Goal: Information Seeking & Learning: Compare options

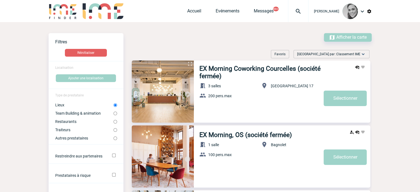
scroll to position [83, 0]
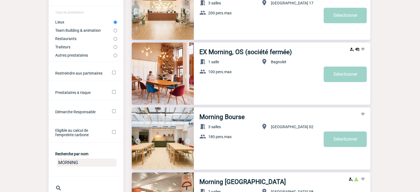
click at [67, 164] on input "MORNING" at bounding box center [87, 162] width 60 height 8
type input "KEEZE"
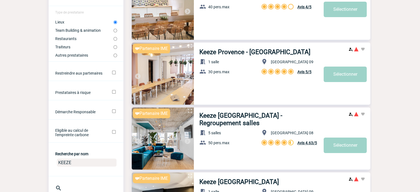
scroll to position [0, 0]
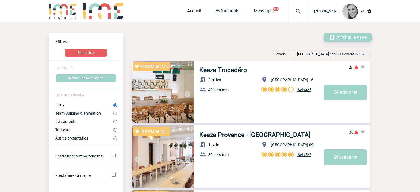
click at [187, 92] on img at bounding box center [187, 94] width 7 height 7
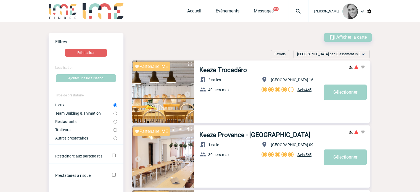
click at [187, 92] on img at bounding box center [187, 94] width 7 height 7
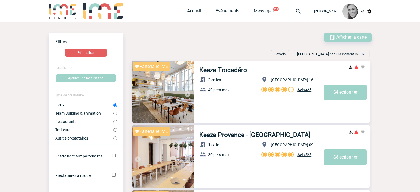
click at [187, 92] on img at bounding box center [187, 94] width 7 height 7
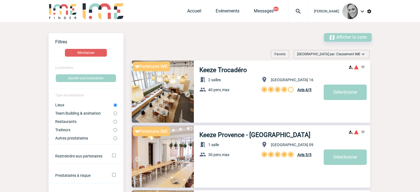
click at [187, 92] on img at bounding box center [187, 94] width 7 height 7
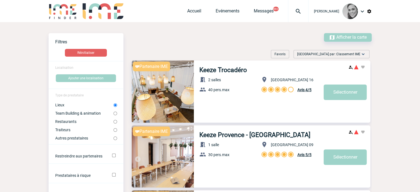
click at [154, 92] on img at bounding box center [163, 91] width 62 height 62
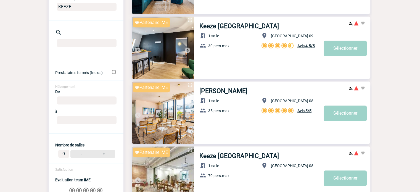
scroll to position [248, 0]
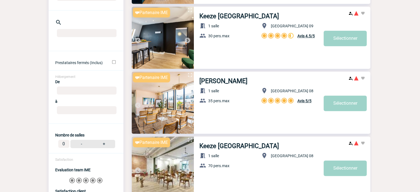
click at [186, 39] on img at bounding box center [187, 40] width 7 height 7
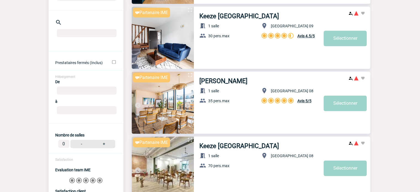
click at [186, 39] on img at bounding box center [187, 40] width 7 height 7
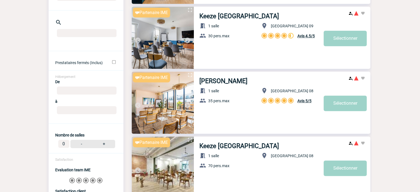
click at [186, 39] on img at bounding box center [187, 40] width 7 height 7
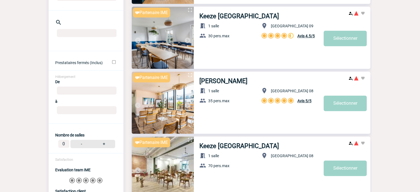
click at [186, 39] on img at bounding box center [187, 40] width 7 height 7
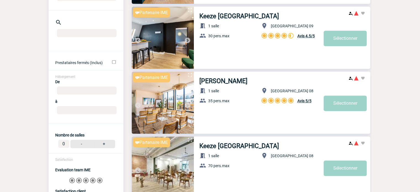
click at [134, 38] on img at bounding box center [163, 38] width 62 height 62
click at [135, 39] on img at bounding box center [137, 40] width 7 height 7
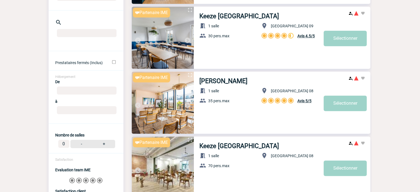
click at [149, 40] on img at bounding box center [163, 38] width 62 height 62
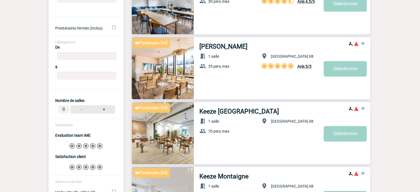
scroll to position [359, 0]
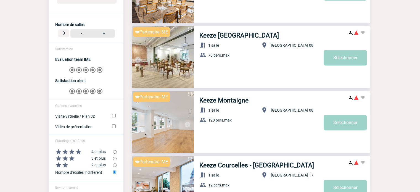
click at [189, 123] on img at bounding box center [187, 124] width 7 height 7
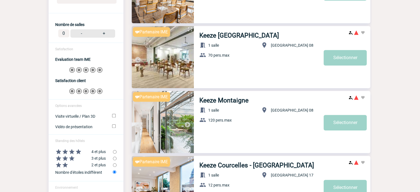
click at [189, 123] on img at bounding box center [187, 124] width 7 height 7
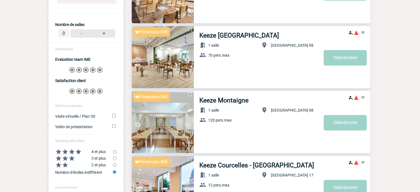
click at [189, 123] on img at bounding box center [187, 124] width 7 height 7
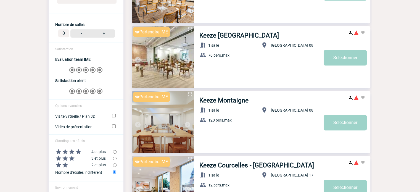
click at [137, 122] on img at bounding box center [137, 124] width 7 height 7
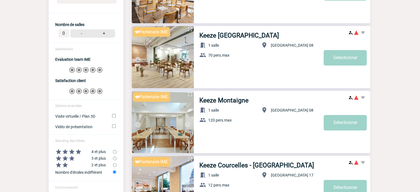
click at [173, 115] on img at bounding box center [163, 122] width 62 height 62
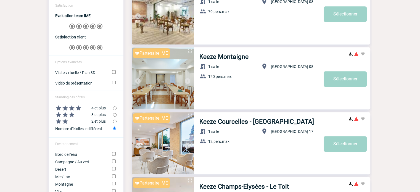
scroll to position [469, 0]
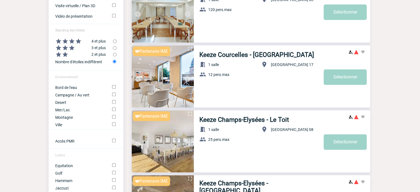
click at [187, 77] on img at bounding box center [187, 79] width 7 height 7
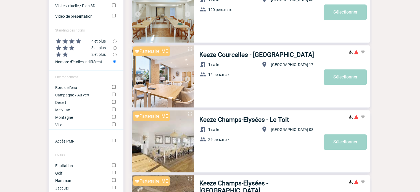
click at [185, 77] on img at bounding box center [187, 79] width 7 height 7
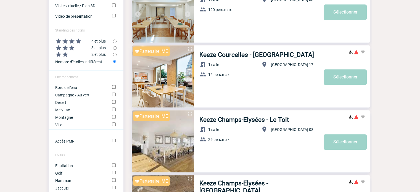
click at [185, 77] on img at bounding box center [187, 79] width 7 height 7
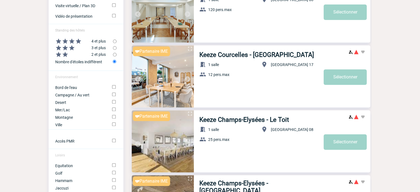
click at [185, 77] on img at bounding box center [187, 79] width 7 height 7
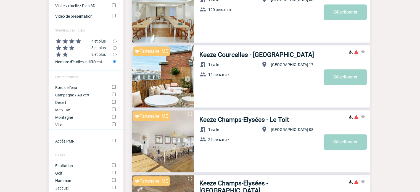
scroll to position [579, 0]
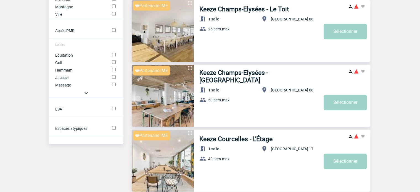
click at [185, 97] on img at bounding box center [187, 98] width 7 height 7
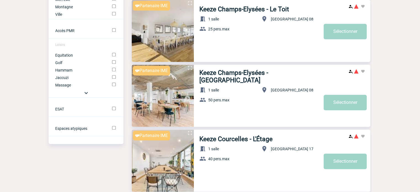
click at [188, 96] on img at bounding box center [187, 98] width 7 height 7
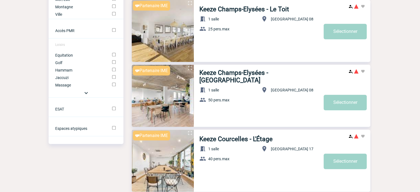
click at [188, 96] on img at bounding box center [187, 98] width 7 height 7
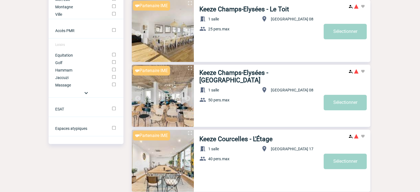
click at [188, 96] on img at bounding box center [187, 98] width 7 height 7
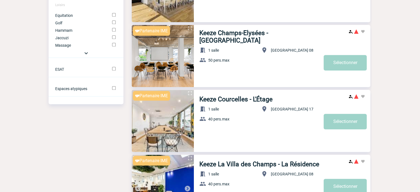
scroll to position [662, 0]
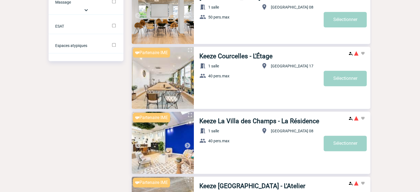
click at [185, 144] on img at bounding box center [187, 145] width 7 height 7
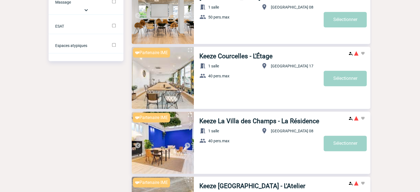
click at [185, 144] on img at bounding box center [187, 145] width 7 height 7
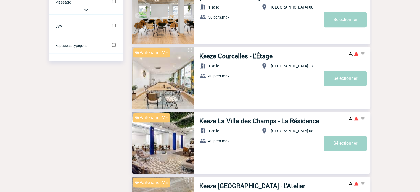
click at [185, 144] on img at bounding box center [187, 145] width 7 height 7
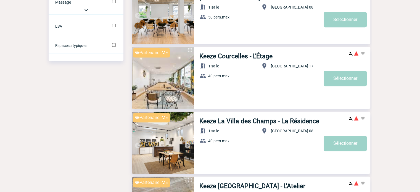
click at [151, 137] on img at bounding box center [163, 142] width 62 height 62
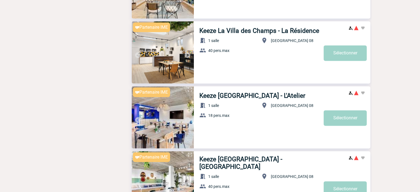
scroll to position [773, 0]
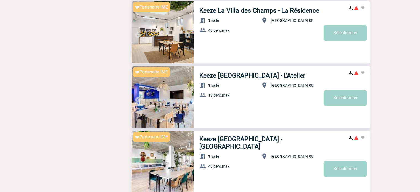
click at [187, 98] on img at bounding box center [187, 99] width 7 height 7
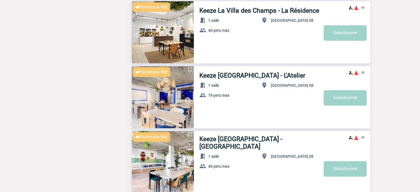
click at [187, 98] on img at bounding box center [187, 99] width 7 height 7
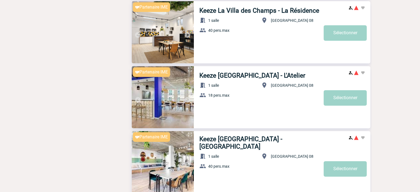
click at [187, 98] on img at bounding box center [187, 99] width 7 height 7
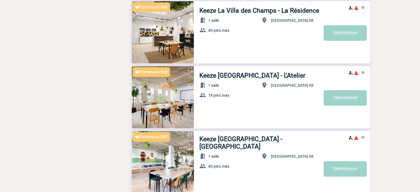
click at [187, 98] on img at bounding box center [187, 99] width 7 height 7
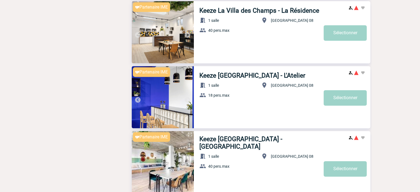
click at [187, 98] on img at bounding box center [187, 99] width 7 height 7
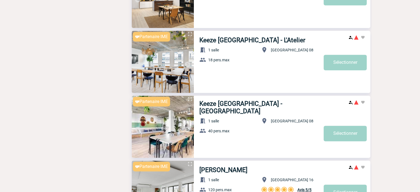
scroll to position [855, 0]
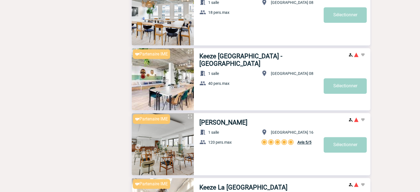
click at [186, 79] on img at bounding box center [187, 81] width 7 height 7
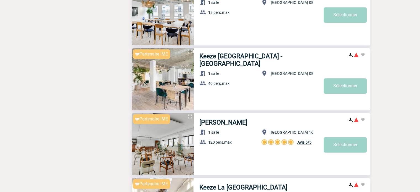
click at [186, 79] on img at bounding box center [187, 81] width 7 height 7
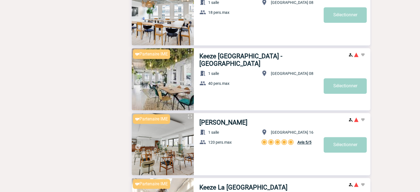
click at [186, 79] on img at bounding box center [187, 81] width 7 height 7
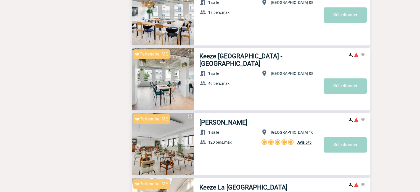
click at [186, 79] on img at bounding box center [187, 81] width 7 height 7
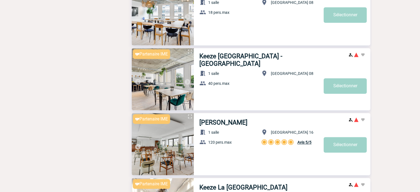
click at [186, 79] on img at bounding box center [187, 81] width 7 height 7
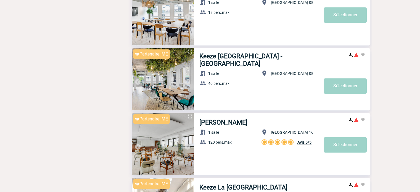
scroll to position [911, 0]
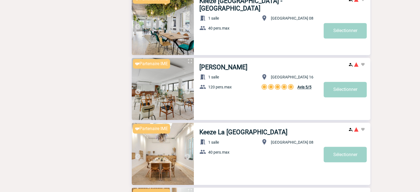
click at [185, 89] on img at bounding box center [187, 91] width 7 height 7
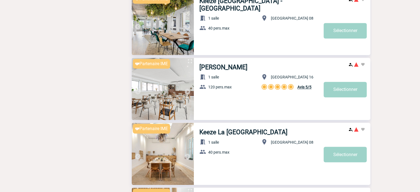
click at [185, 89] on img at bounding box center [187, 91] width 7 height 7
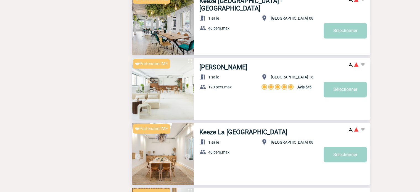
click at [185, 89] on img at bounding box center [187, 91] width 7 height 7
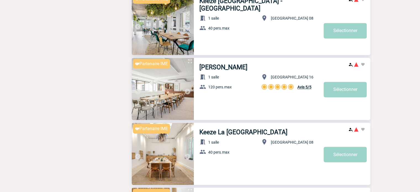
click at [185, 89] on img at bounding box center [187, 91] width 7 height 7
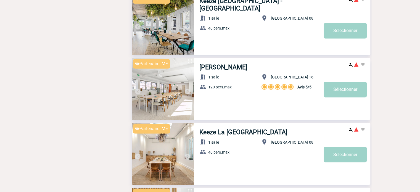
click at [185, 89] on img at bounding box center [187, 91] width 7 height 7
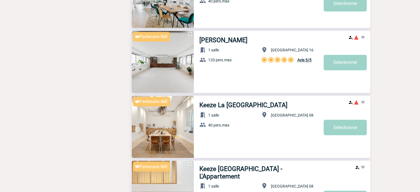
scroll to position [966, 0]
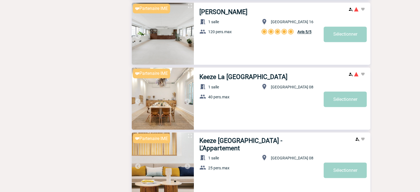
click at [185, 100] on img at bounding box center [187, 101] width 7 height 7
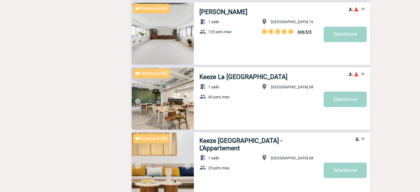
click at [185, 100] on img at bounding box center [187, 101] width 7 height 7
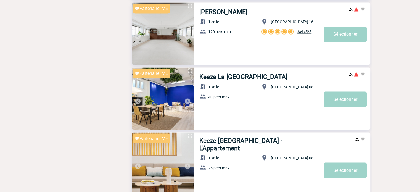
click at [185, 100] on img at bounding box center [187, 101] width 7 height 7
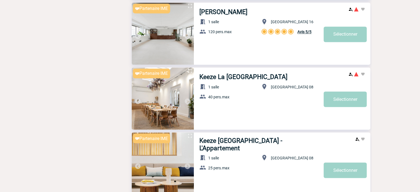
click at [185, 100] on img at bounding box center [187, 101] width 7 height 7
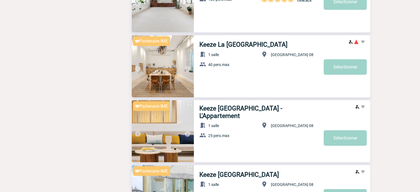
scroll to position [1048, 0]
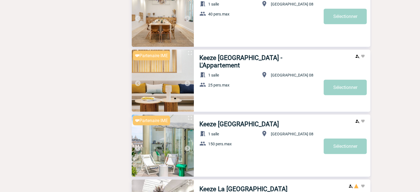
click at [185, 147] on img at bounding box center [187, 148] width 7 height 7
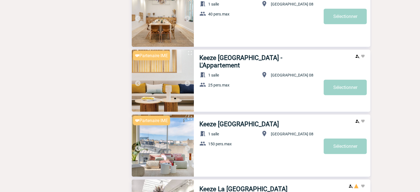
click at [178, 139] on img at bounding box center [163, 145] width 62 height 62
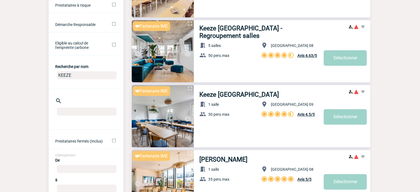
scroll to position [138, 0]
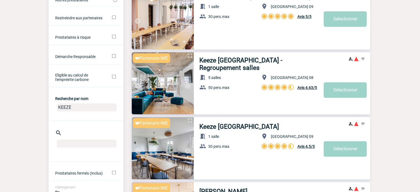
click at [66, 107] on input "KEEZE" at bounding box center [87, 107] width 60 height 8
type input "CROWNE PLAZA"
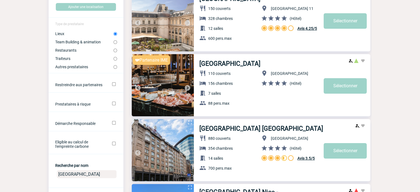
scroll to position [0, 0]
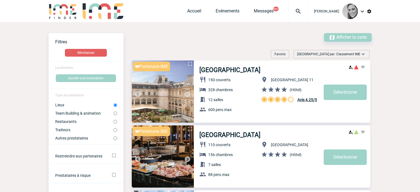
click at [168, 84] on img at bounding box center [163, 91] width 62 height 62
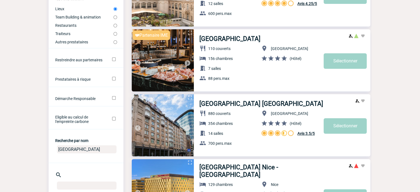
scroll to position [166, 0]
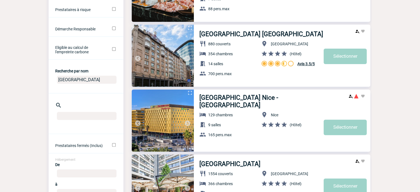
click at [74, 78] on input "CROWNE PLAZA" at bounding box center [87, 80] width 60 height 8
type input "VILLA MODI"
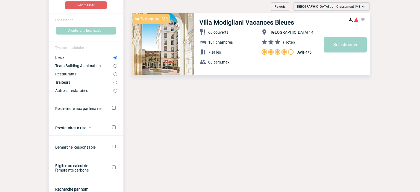
scroll to position [0, 0]
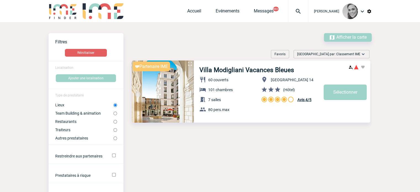
click at [170, 88] on img at bounding box center [163, 91] width 62 height 62
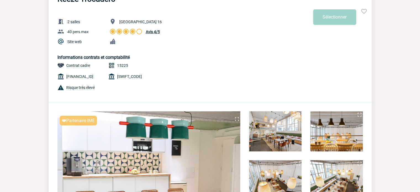
scroll to position [83, 0]
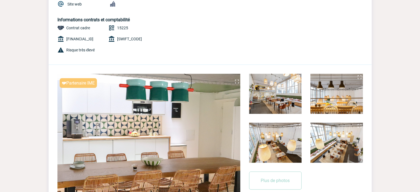
click at [359, 76] on img at bounding box center [359, 77] width 7 height 7
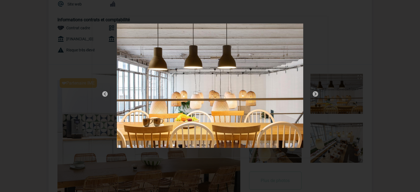
click at [313, 94] on img at bounding box center [315, 94] width 7 height 7
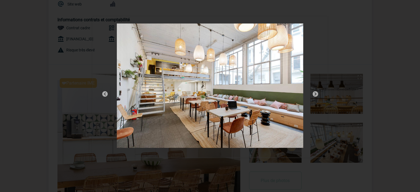
click at [410, 30] on div at bounding box center [210, 96] width 420 height 192
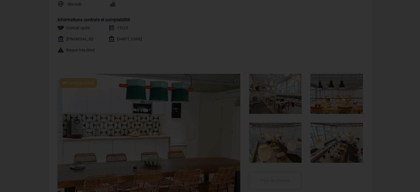
click at [221, 86] on div at bounding box center [210, 96] width 420 height 192
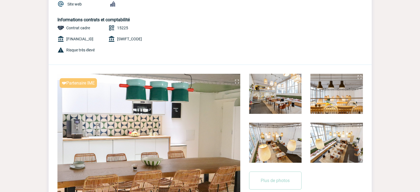
click at [339, 144] on img at bounding box center [336, 143] width 52 height 40
click at [360, 124] on img at bounding box center [359, 126] width 7 height 7
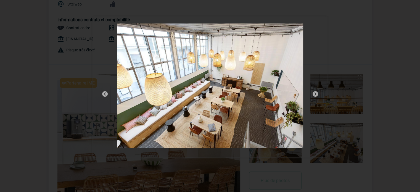
click at [317, 94] on img at bounding box center [315, 94] width 7 height 7
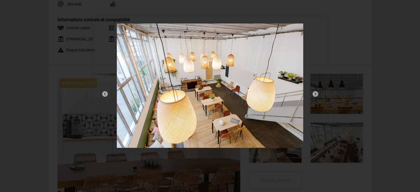
click at [317, 94] on img at bounding box center [315, 94] width 7 height 7
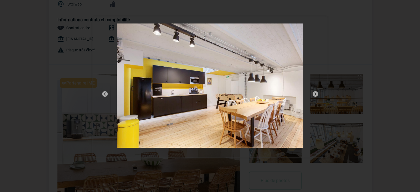
click at [317, 94] on img at bounding box center [315, 94] width 7 height 7
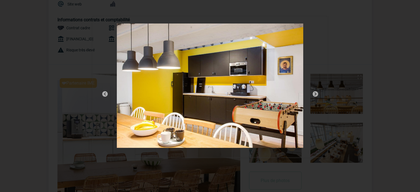
click at [317, 94] on img at bounding box center [315, 94] width 7 height 7
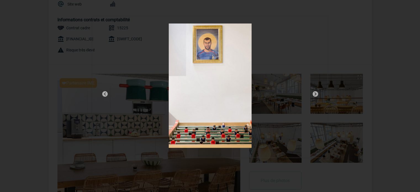
click at [317, 94] on img at bounding box center [315, 94] width 7 height 7
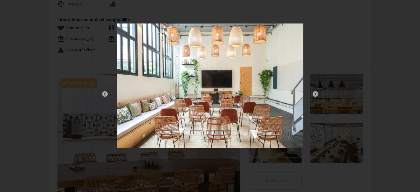
click at [317, 94] on img at bounding box center [315, 94] width 7 height 7
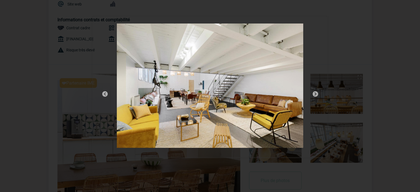
click at [105, 94] on img at bounding box center [105, 94] width 7 height 7
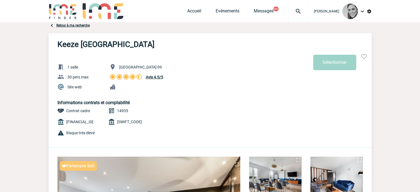
scroll to position [83, 0]
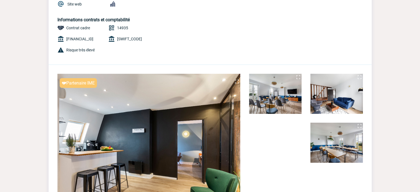
click at [297, 75] on img at bounding box center [298, 77] width 7 height 7
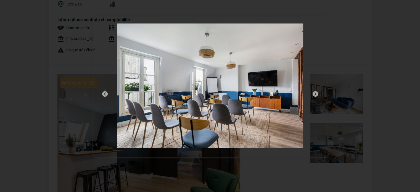
click at [314, 94] on img at bounding box center [315, 94] width 7 height 7
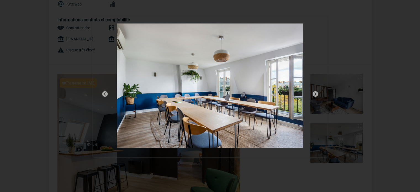
click at [314, 94] on img at bounding box center [315, 94] width 7 height 7
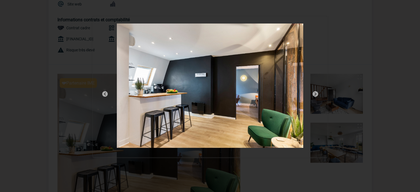
click at [104, 91] on img at bounding box center [105, 94] width 7 height 7
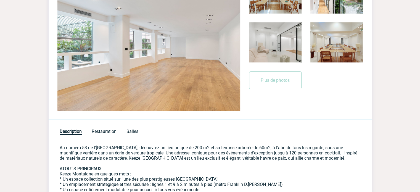
scroll to position [90, 0]
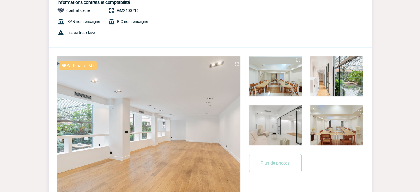
click at [358, 108] on img at bounding box center [359, 108] width 7 height 7
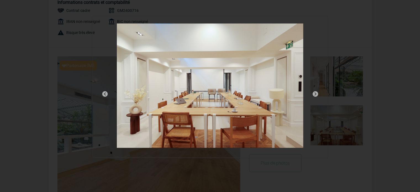
click at [104, 92] on img at bounding box center [105, 94] width 7 height 7
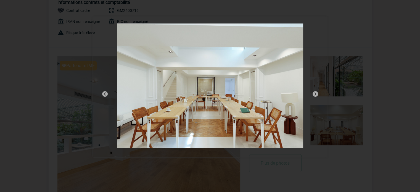
click at [323, 21] on div at bounding box center [210, 87] width 235 height 140
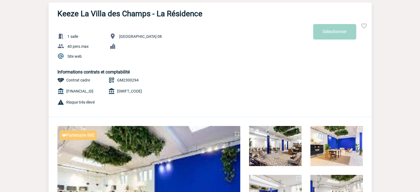
scroll to position [110, 0]
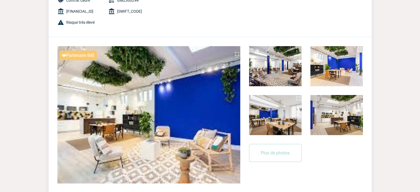
click at [298, 98] on img at bounding box center [298, 98] width 7 height 7
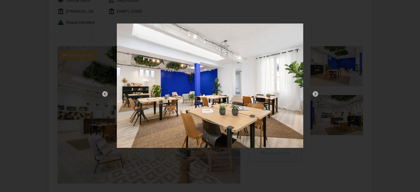
click at [315, 93] on img at bounding box center [315, 94] width 7 height 7
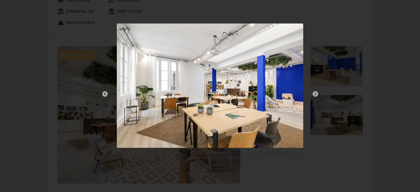
click at [315, 93] on img at bounding box center [315, 94] width 7 height 7
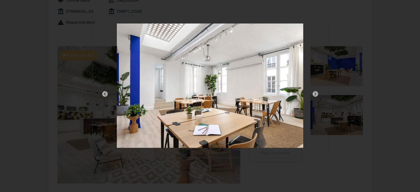
click at [315, 93] on img at bounding box center [315, 94] width 7 height 7
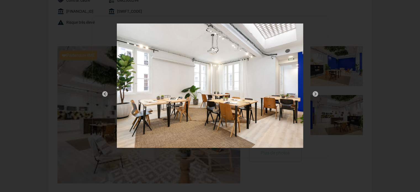
click at [315, 93] on img at bounding box center [315, 94] width 7 height 7
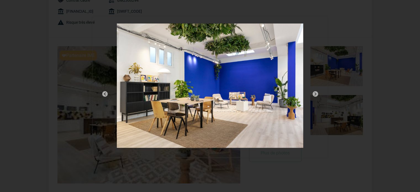
click at [315, 93] on img at bounding box center [315, 94] width 7 height 7
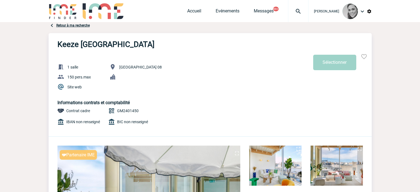
click at [237, 153] on img at bounding box center [236, 153] width 7 height 7
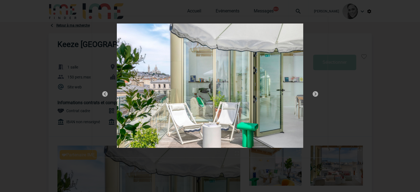
click at [313, 93] on img at bounding box center [315, 94] width 7 height 7
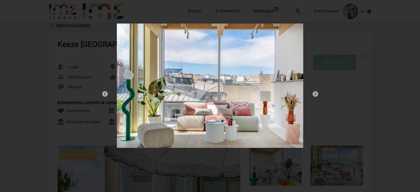
click at [313, 93] on img at bounding box center [315, 94] width 7 height 7
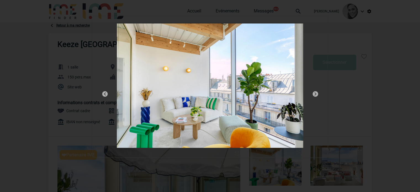
click at [313, 93] on img at bounding box center [315, 94] width 7 height 7
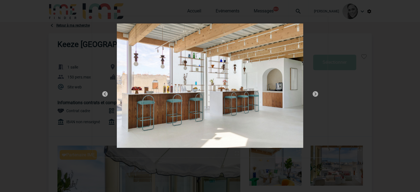
click at [313, 93] on img at bounding box center [315, 94] width 7 height 7
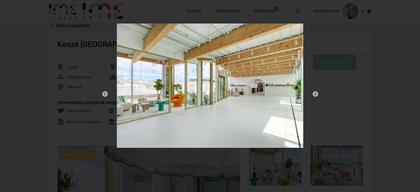
click at [313, 93] on img at bounding box center [315, 94] width 7 height 7
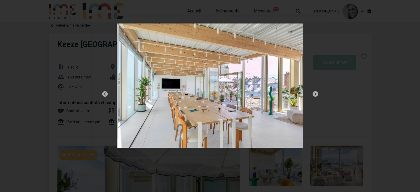
click at [404, 22] on div at bounding box center [210, 96] width 420 height 192
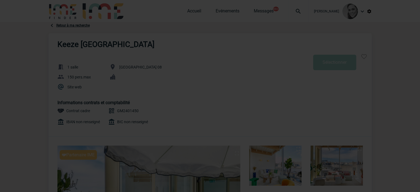
scroll to position [83, 0]
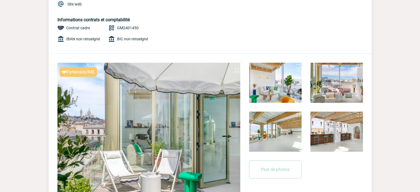
click at [299, 113] on img at bounding box center [298, 114] width 7 height 7
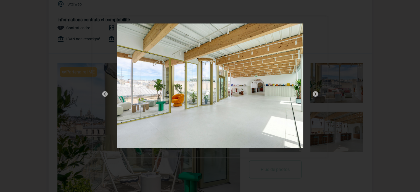
click at [315, 92] on img at bounding box center [315, 94] width 7 height 7
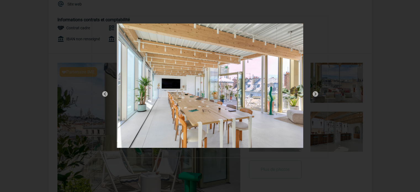
click at [315, 92] on img at bounding box center [315, 94] width 7 height 7
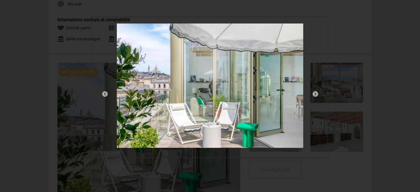
click at [315, 92] on img at bounding box center [315, 94] width 7 height 7
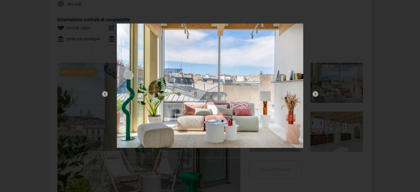
click at [315, 92] on img at bounding box center [315, 94] width 7 height 7
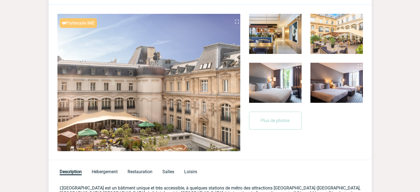
scroll to position [166, 0]
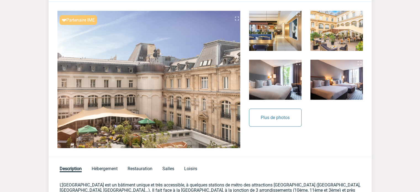
click at [267, 119] on button "Plus de photos" at bounding box center [275, 117] width 52 height 18
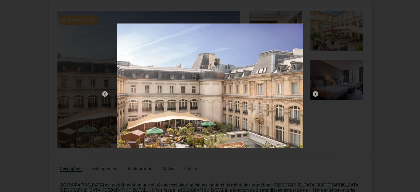
click at [316, 94] on img at bounding box center [315, 94] width 7 height 7
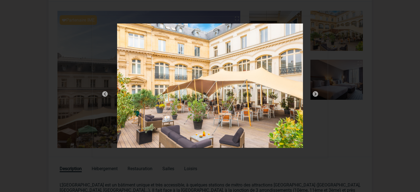
click at [316, 94] on img at bounding box center [315, 94] width 7 height 7
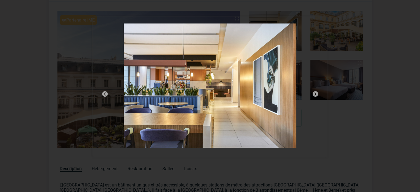
click at [316, 94] on img at bounding box center [315, 94] width 7 height 7
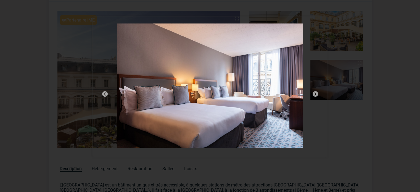
click at [316, 94] on img at bounding box center [315, 94] width 7 height 7
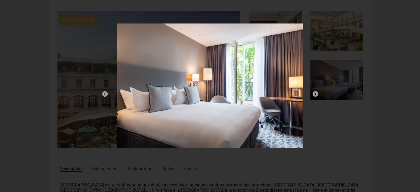
click at [316, 94] on img at bounding box center [315, 94] width 7 height 7
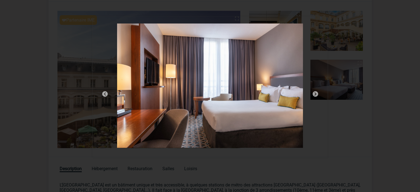
click at [316, 94] on img at bounding box center [315, 94] width 7 height 7
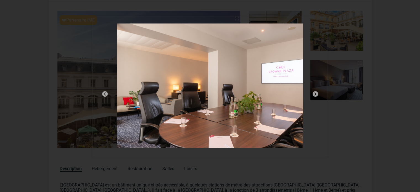
click at [315, 94] on img at bounding box center [315, 94] width 7 height 7
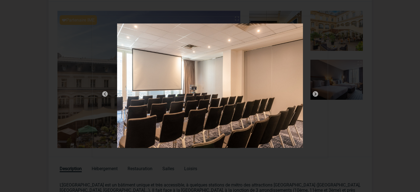
click at [315, 94] on img at bounding box center [315, 94] width 7 height 7
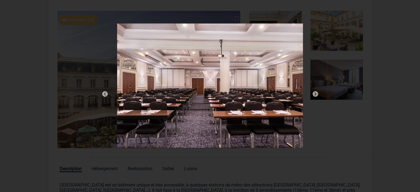
click at [315, 94] on img at bounding box center [315, 94] width 7 height 7
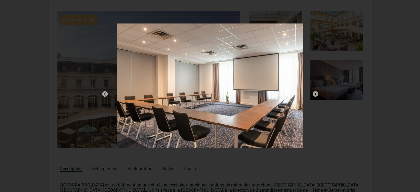
click at [315, 94] on img at bounding box center [315, 94] width 7 height 7
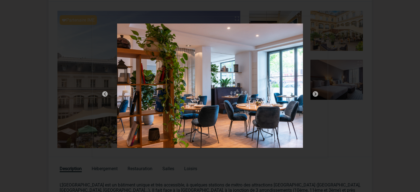
click at [315, 94] on img at bounding box center [315, 94] width 7 height 7
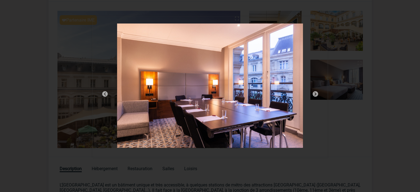
click at [315, 94] on img at bounding box center [315, 94] width 7 height 7
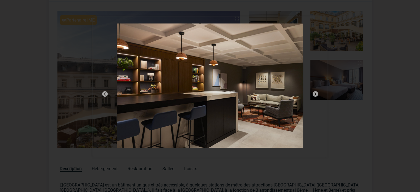
click at [103, 93] on img at bounding box center [105, 94] width 7 height 7
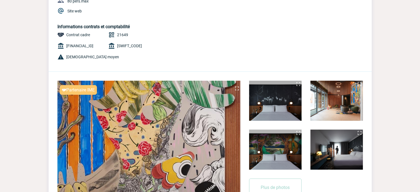
scroll to position [138, 0]
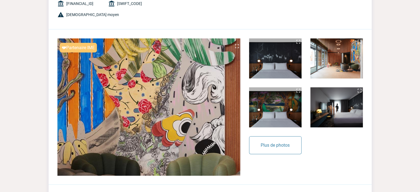
click at [282, 137] on button "Plus de photos" at bounding box center [275, 145] width 52 height 18
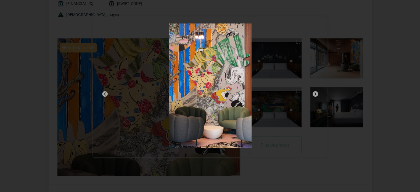
click at [314, 91] on img at bounding box center [315, 94] width 7 height 7
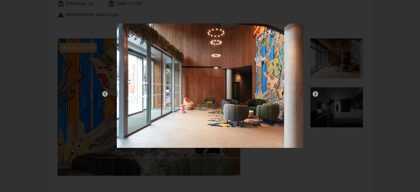
click at [314, 91] on img at bounding box center [315, 94] width 7 height 7
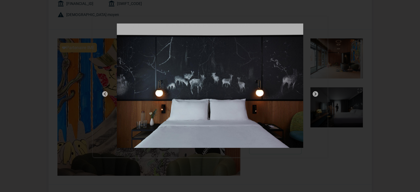
click at [314, 91] on img at bounding box center [315, 94] width 7 height 7
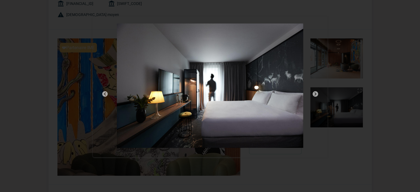
click at [315, 90] on div at bounding box center [210, 87] width 235 height 140
click at [313, 94] on img at bounding box center [315, 94] width 7 height 7
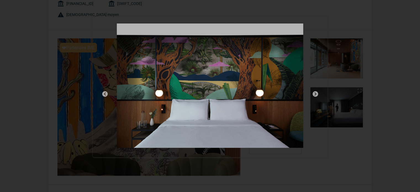
click at [313, 94] on img at bounding box center [315, 94] width 7 height 7
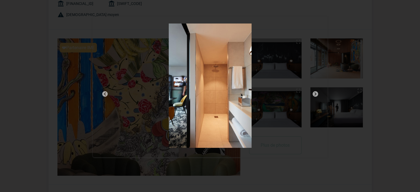
click at [313, 94] on img at bounding box center [315, 94] width 7 height 7
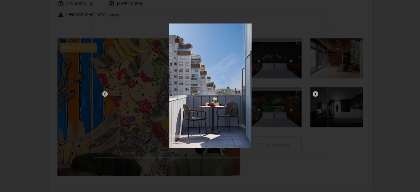
click at [313, 94] on img at bounding box center [315, 94] width 7 height 7
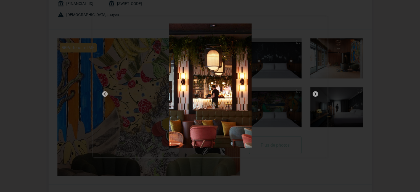
click at [313, 94] on img at bounding box center [315, 94] width 7 height 7
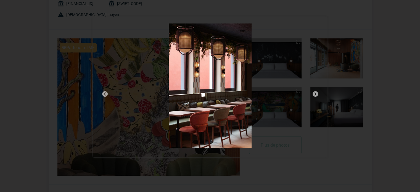
click at [313, 94] on img at bounding box center [315, 94] width 7 height 7
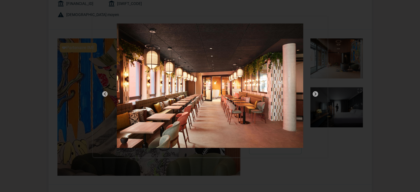
click at [313, 94] on img at bounding box center [315, 94] width 7 height 7
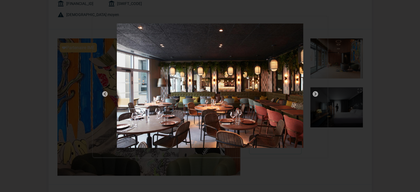
click at [313, 94] on img at bounding box center [315, 94] width 7 height 7
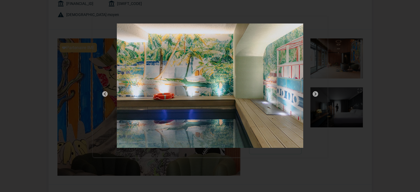
click at [313, 94] on img at bounding box center [315, 94] width 7 height 7
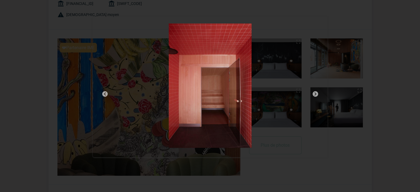
click at [313, 94] on img at bounding box center [315, 94] width 7 height 7
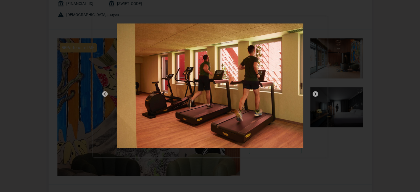
click at [313, 94] on img at bounding box center [315, 94] width 7 height 7
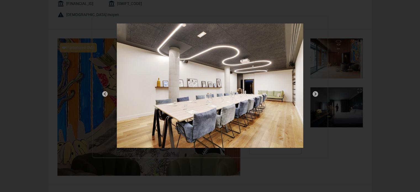
click at [313, 94] on img at bounding box center [315, 94] width 7 height 7
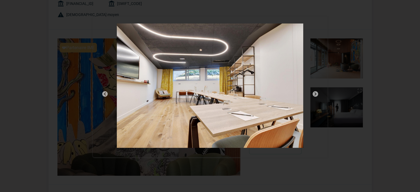
click at [319, 92] on div at bounding box center [210, 87] width 235 height 140
click at [315, 92] on img at bounding box center [315, 94] width 7 height 7
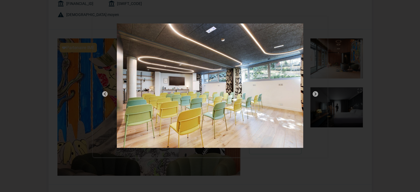
click at [315, 92] on img at bounding box center [315, 94] width 7 height 7
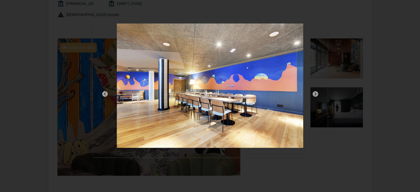
click at [315, 92] on img at bounding box center [315, 94] width 7 height 7
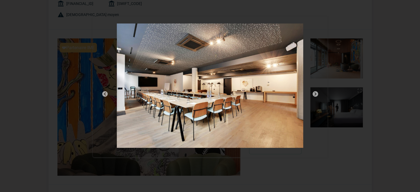
click at [315, 92] on img at bounding box center [315, 94] width 7 height 7
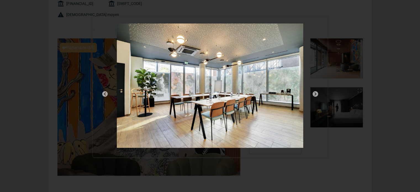
click at [336, 136] on div at bounding box center [210, 96] width 420 height 192
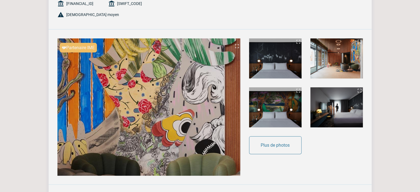
click at [276, 147] on button "Plus de photos" at bounding box center [275, 145] width 52 height 18
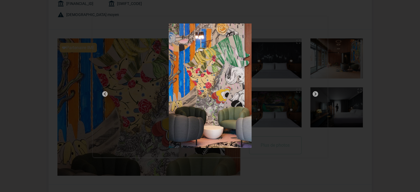
click at [106, 94] on img at bounding box center [105, 94] width 7 height 7
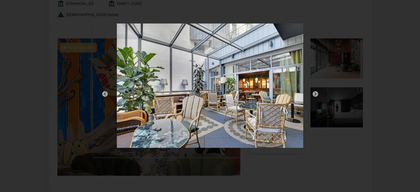
click at [106, 94] on img at bounding box center [105, 94] width 7 height 7
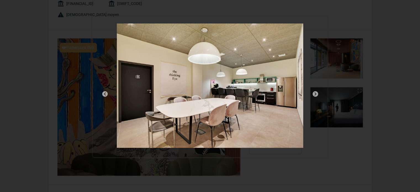
click at [106, 94] on img at bounding box center [105, 94] width 7 height 7
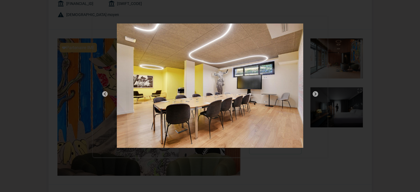
click at [106, 94] on img at bounding box center [105, 94] width 7 height 7
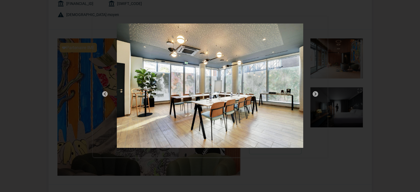
click at [41, 20] on div at bounding box center [210, 96] width 420 height 192
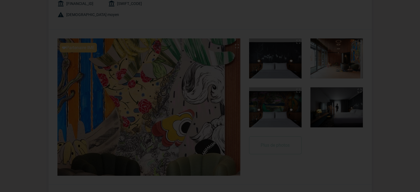
scroll to position [0, 0]
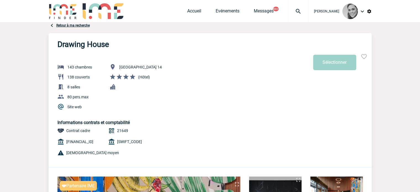
click at [71, 24] on link "Retour à ma recherche" at bounding box center [72, 25] width 33 height 4
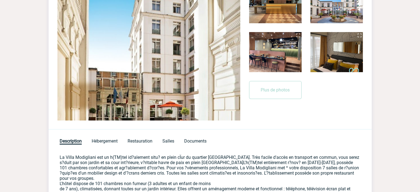
scroll to position [138, 0]
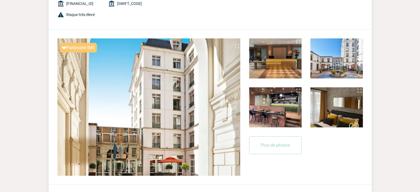
click at [348, 49] on img at bounding box center [336, 58] width 52 height 40
click at [279, 145] on button "Plus de photos" at bounding box center [275, 145] width 52 height 18
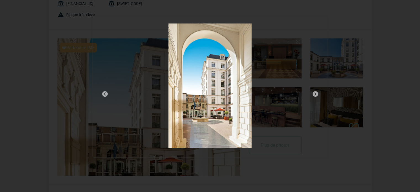
click at [312, 92] on img at bounding box center [315, 94] width 7 height 7
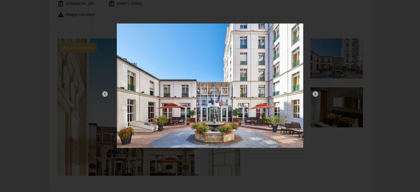
click at [312, 92] on img at bounding box center [315, 94] width 7 height 7
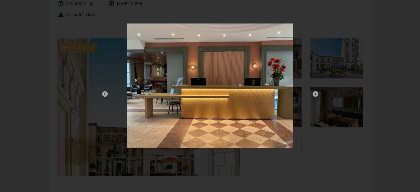
click at [312, 92] on img at bounding box center [315, 94] width 7 height 7
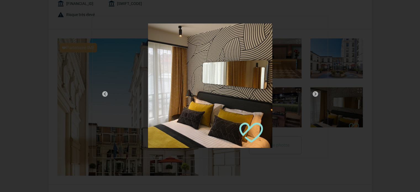
click at [312, 92] on img at bounding box center [315, 94] width 7 height 7
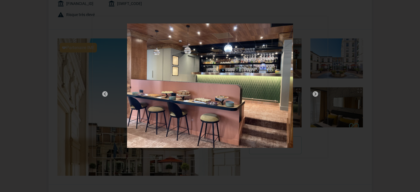
click at [312, 92] on img at bounding box center [315, 94] width 7 height 7
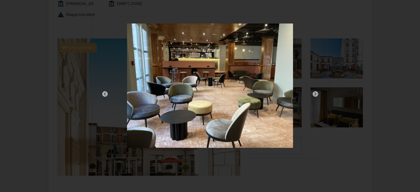
click at [312, 92] on img at bounding box center [315, 94] width 7 height 7
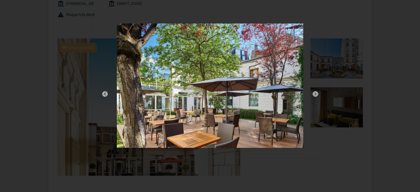
click at [312, 92] on img at bounding box center [315, 94] width 7 height 7
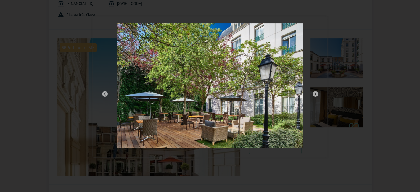
click at [312, 92] on img at bounding box center [315, 94] width 7 height 7
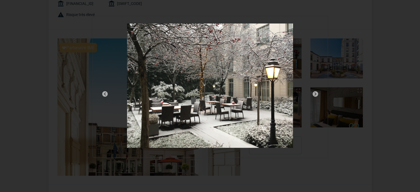
click at [312, 92] on img at bounding box center [315, 94] width 7 height 7
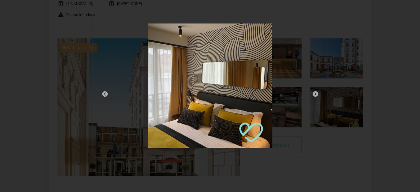
click at [312, 92] on img at bounding box center [315, 94] width 7 height 7
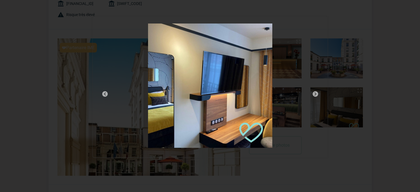
click at [312, 92] on img at bounding box center [315, 94] width 7 height 7
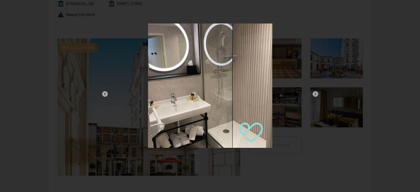
click at [312, 92] on img at bounding box center [315, 94] width 7 height 7
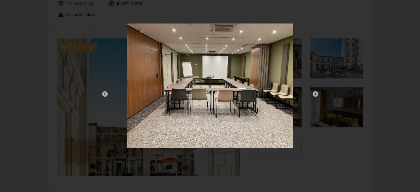
click at [312, 92] on img at bounding box center [315, 94] width 7 height 7
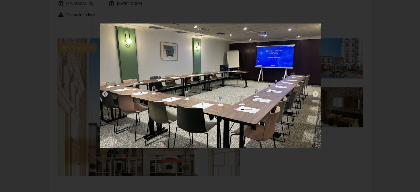
click at [312, 92] on img at bounding box center [315, 94] width 7 height 7
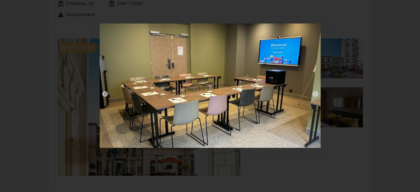
click at [312, 92] on img at bounding box center [315, 94] width 7 height 7
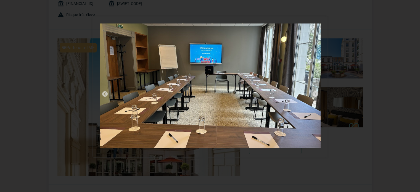
click at [312, 92] on img at bounding box center [315, 94] width 7 height 7
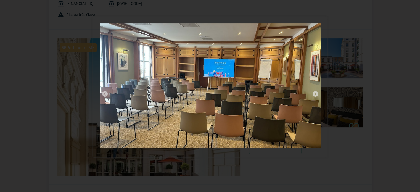
click at [312, 92] on img at bounding box center [315, 94] width 7 height 7
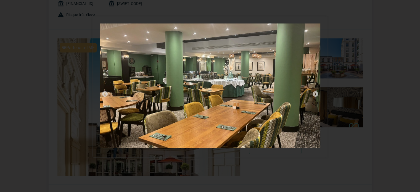
click at [312, 92] on img at bounding box center [315, 94] width 7 height 7
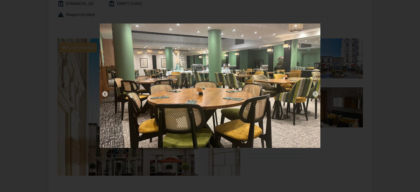
click at [312, 92] on img at bounding box center [315, 94] width 7 height 7
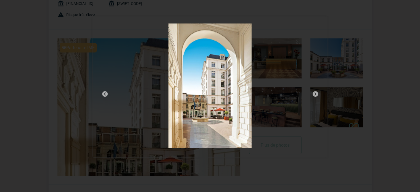
click at [316, 94] on img at bounding box center [315, 94] width 7 height 7
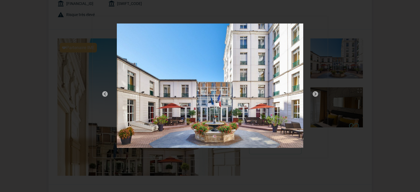
click at [246, 103] on img at bounding box center [210, 85] width 186 height 124
click at [314, 94] on img at bounding box center [315, 94] width 7 height 7
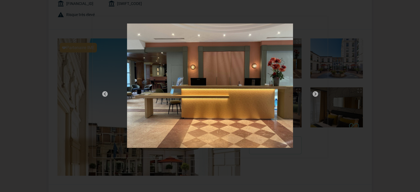
click at [314, 94] on img at bounding box center [315, 94] width 7 height 7
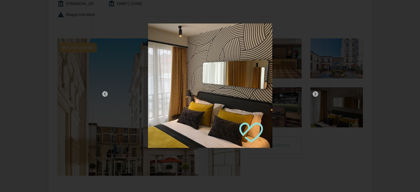
click at [314, 94] on img at bounding box center [315, 94] width 7 height 7
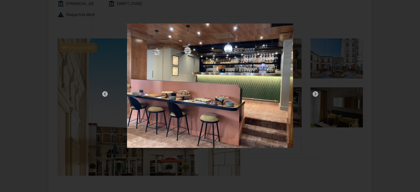
click at [314, 94] on img at bounding box center [315, 94] width 7 height 7
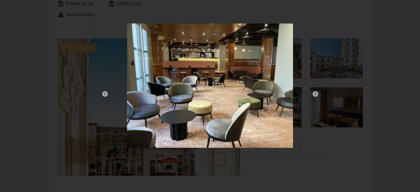
click at [314, 94] on img at bounding box center [315, 94] width 7 height 7
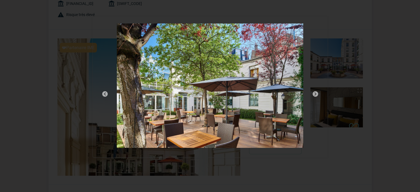
drag, startPoint x: 233, startPoint y: 82, endPoint x: 225, endPoint y: 71, distance: 14.2
click at [225, 71] on img at bounding box center [210, 85] width 186 height 124
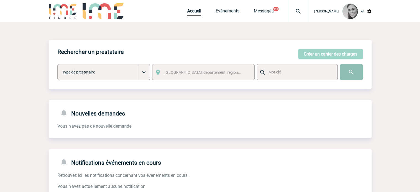
click at [351, 73] on input "image" at bounding box center [351, 72] width 23 height 16
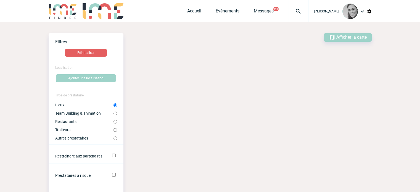
scroll to position [83, 0]
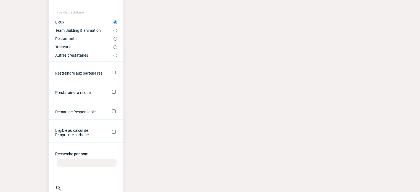
click at [72, 164] on input "Recherche par nom" at bounding box center [87, 162] width 60 height 8
type input "[GEOGRAPHIC_DATA]"
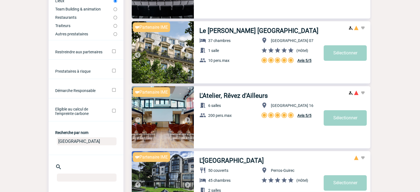
scroll to position [138, 0]
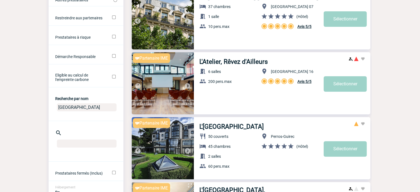
click at [100, 107] on input "CROWNE PLAZA" at bounding box center [87, 107] width 60 height 8
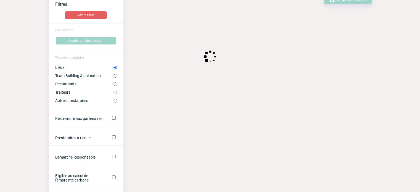
scroll to position [0, 0]
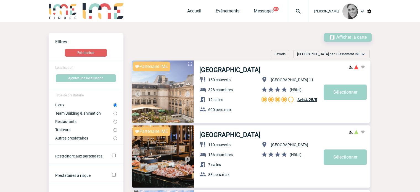
click at [139, 93] on img at bounding box center [137, 94] width 7 height 7
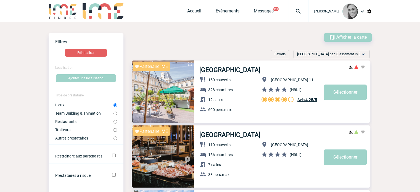
click at [152, 90] on img at bounding box center [163, 91] width 62 height 62
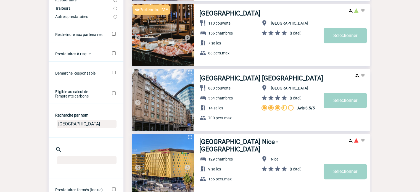
scroll to position [221, 0]
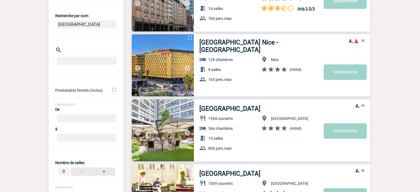
click at [83, 24] on input "CROWNE PLAZA" at bounding box center [87, 24] width 60 height 8
type input "FOREST HILL"
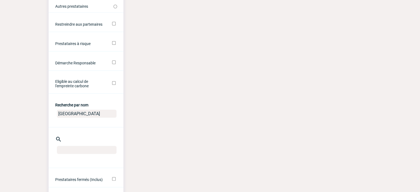
scroll to position [28, 0]
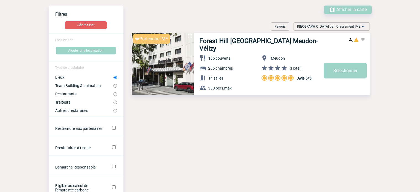
click at [162, 52] on img at bounding box center [163, 64] width 62 height 62
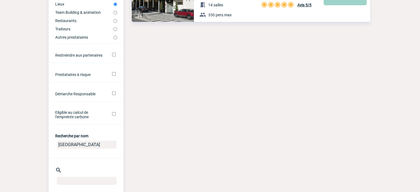
scroll to position [110, 0]
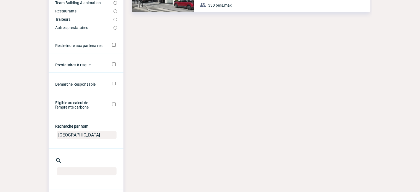
drag, startPoint x: 87, startPoint y: 136, endPoint x: 52, endPoint y: 135, distance: 34.8
click at [52, 135] on center "FOREST HILL" at bounding box center [86, 136] width 75 height 14
type input "pont de sevre"
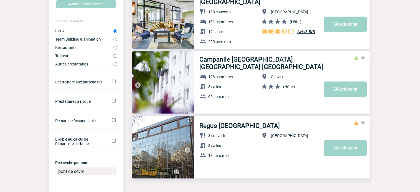
scroll to position [28, 0]
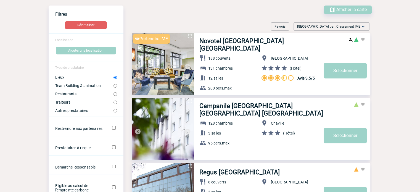
click at [163, 59] on img at bounding box center [163, 64] width 62 height 62
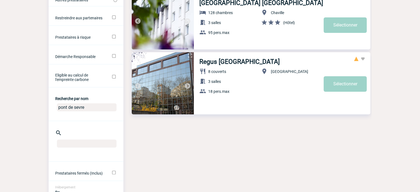
drag, startPoint x: 91, startPoint y: 112, endPoint x: 47, endPoint y: 102, distance: 44.9
type input "experss la ville"
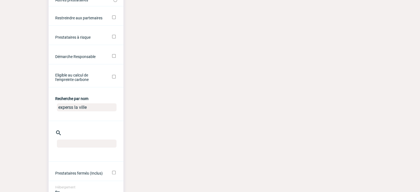
drag, startPoint x: 75, startPoint y: 108, endPoint x: 46, endPoint y: 109, distance: 28.4
type input "paris la ville"
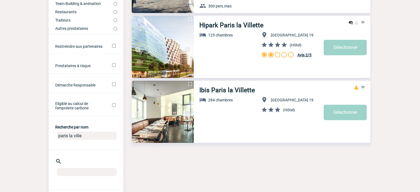
scroll to position [110, 0]
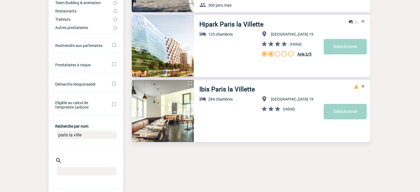
drag, startPoint x: 83, startPoint y: 137, endPoint x: 46, endPoint y: 132, distance: 37.3
type input "holiday inn"
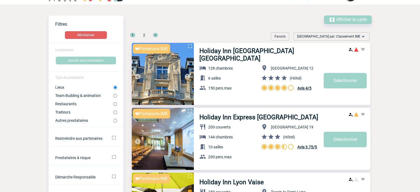
scroll to position [28, 0]
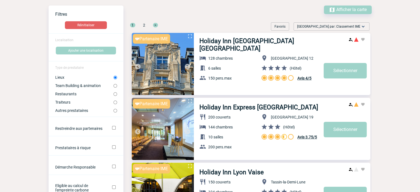
click at [176, 115] on img at bounding box center [163, 129] width 62 height 62
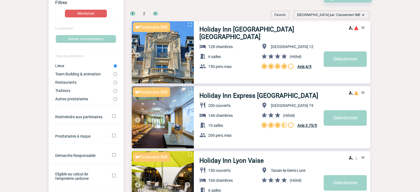
scroll to position [138, 0]
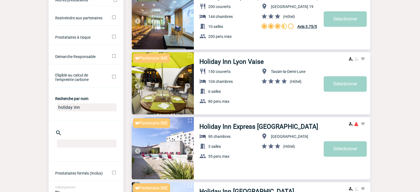
drag, startPoint x: 36, startPoint y: 108, endPoint x: 28, endPoint y: 108, distance: 8.6
type input "radisson blu"
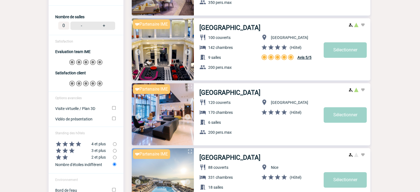
scroll to position [414, 0]
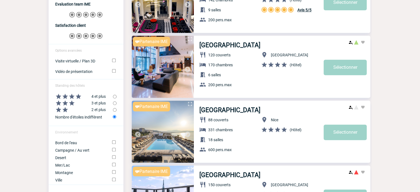
click at [177, 51] on img at bounding box center [163, 67] width 62 height 62
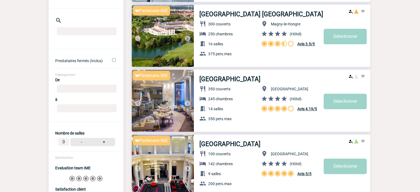
scroll to position [221, 0]
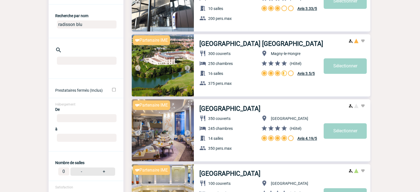
click at [73, 58] on input "text" at bounding box center [87, 61] width 60 height 8
type input "saint"
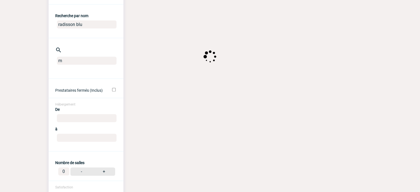
type input "ma"
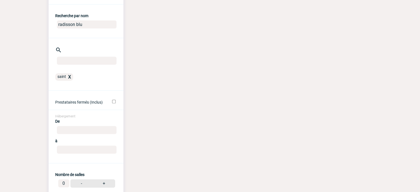
click at [67, 78] on span "saint" at bounding box center [62, 76] width 11 height 5
click at [70, 77] on span "X" at bounding box center [69, 76] width 3 height 5
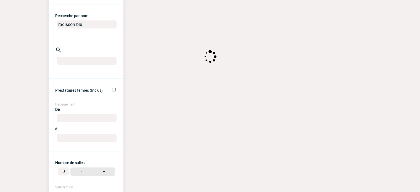
click at [78, 25] on input "radisson blu" at bounding box center [87, 24] width 60 height 8
click at [77, 26] on input "radisson blu" at bounding box center [87, 24] width 60 height 8
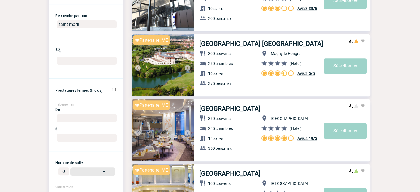
type input "saint martin"
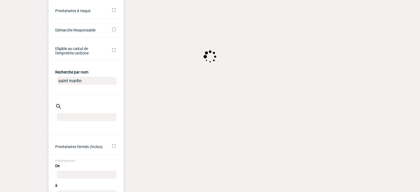
scroll to position [110, 0]
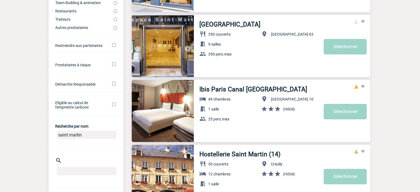
click at [164, 45] on img at bounding box center [163, 46] width 62 height 62
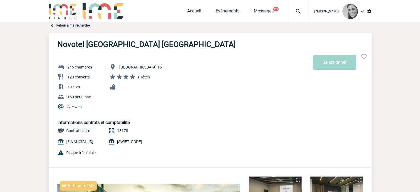
click at [81, 25] on link "Retour à ma recherche" at bounding box center [72, 25] width 33 height 4
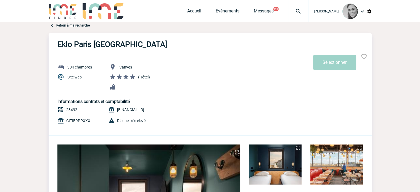
click at [81, 25] on link "Retour à ma recherche" at bounding box center [72, 25] width 33 height 4
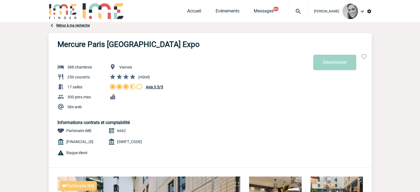
click at [71, 25] on link "Retour à ma recherche" at bounding box center [72, 25] width 33 height 4
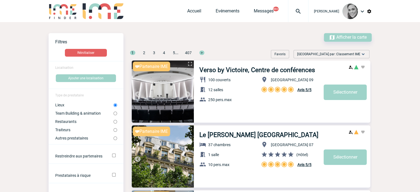
scroll to position [110, 0]
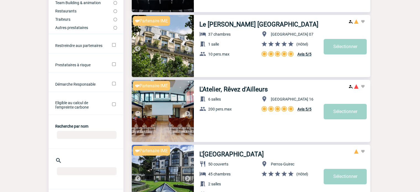
click at [79, 137] on input "Recherche par nom" at bounding box center [87, 135] width 60 height 8
type input "morning"
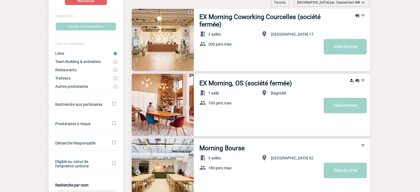
scroll to position [55, 0]
